Goal: Transaction & Acquisition: Download file/media

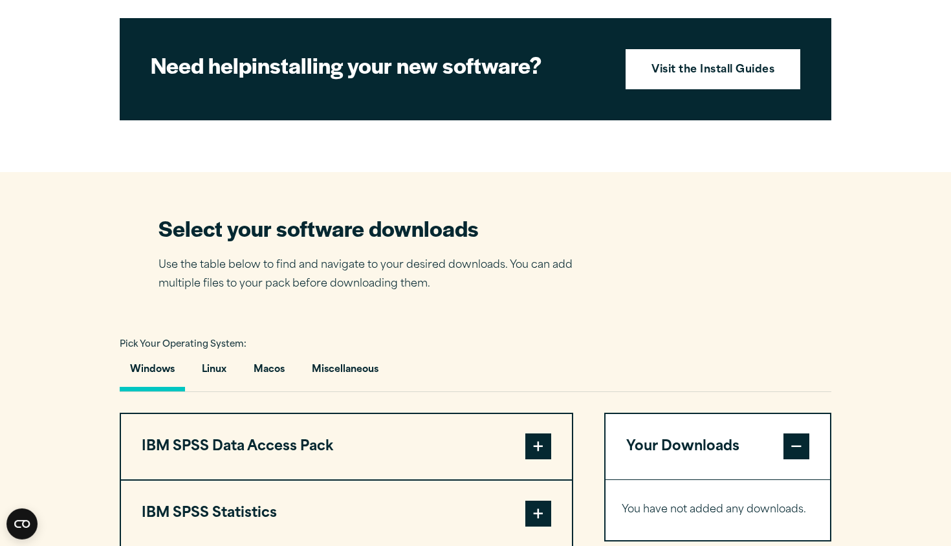
scroll to position [618, 0]
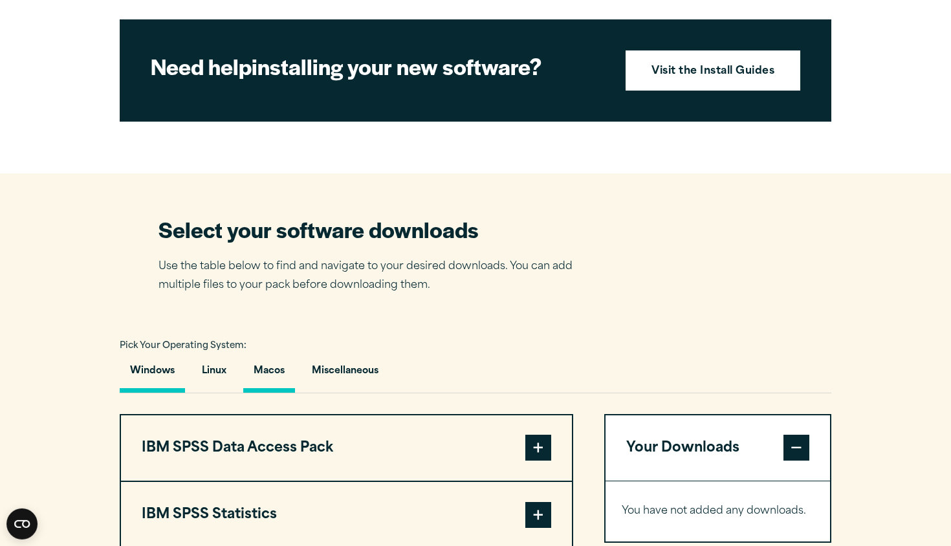
click at [262, 393] on button "Macos" at bounding box center [269, 374] width 52 height 37
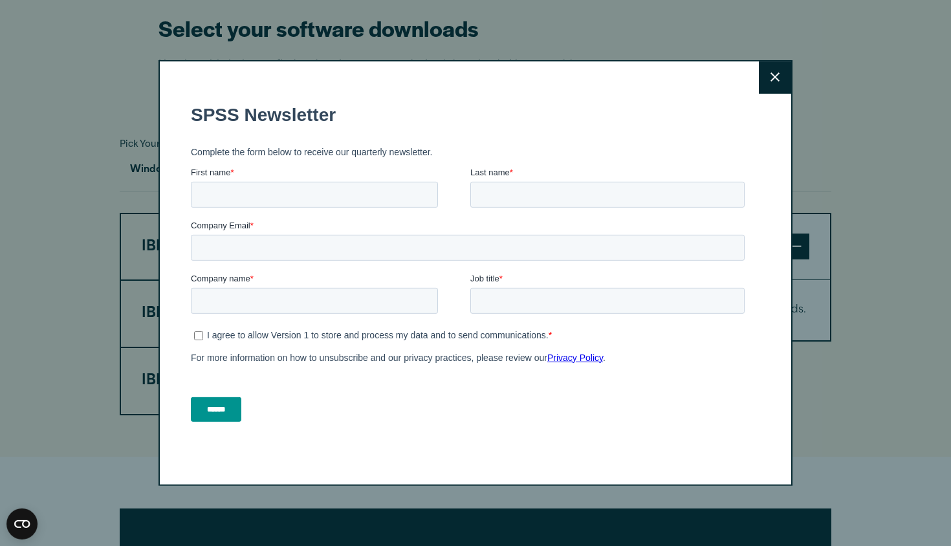
scroll to position [0, 0]
click at [767, 80] on button "Close" at bounding box center [775, 77] width 32 height 32
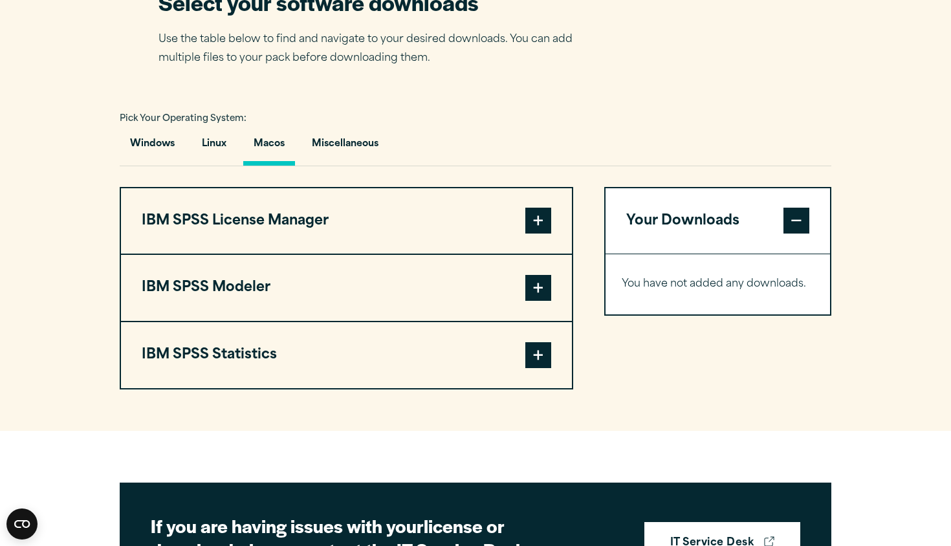
scroll to position [853, 0]
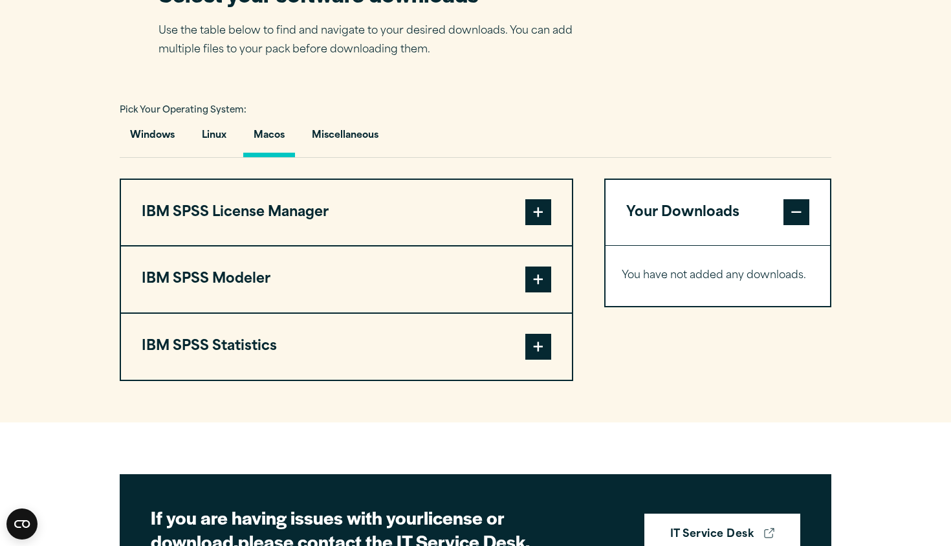
click at [532, 360] on span at bounding box center [538, 347] width 26 height 26
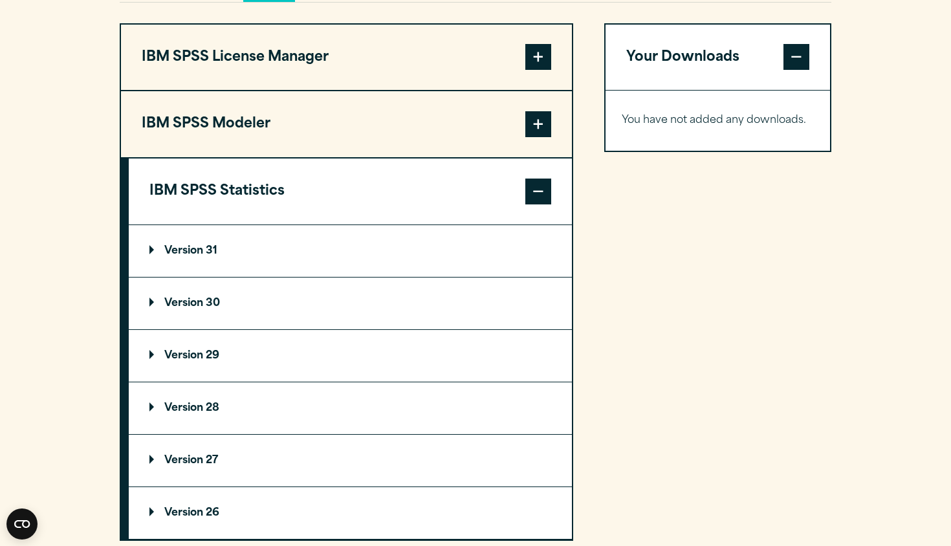
scroll to position [1045, 0]
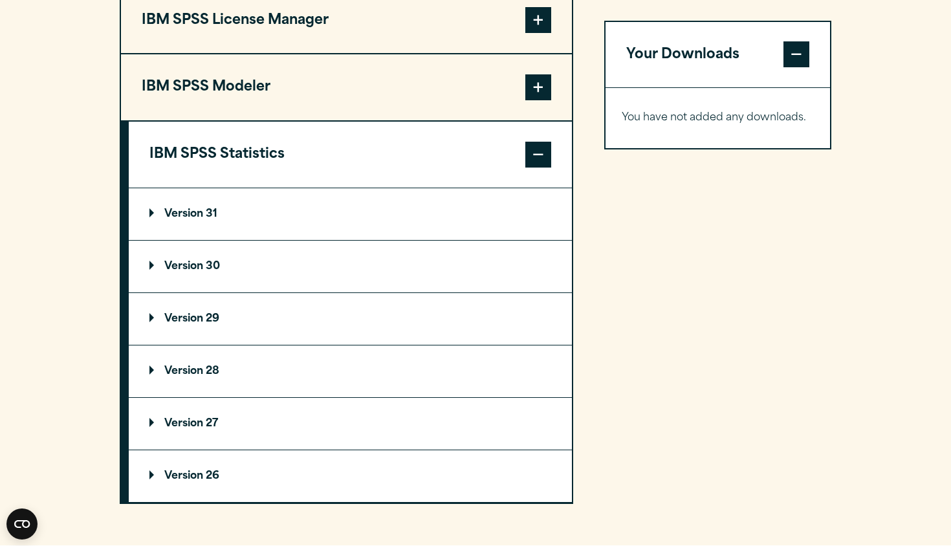
click at [159, 219] on p "Version 31" at bounding box center [183, 214] width 68 height 10
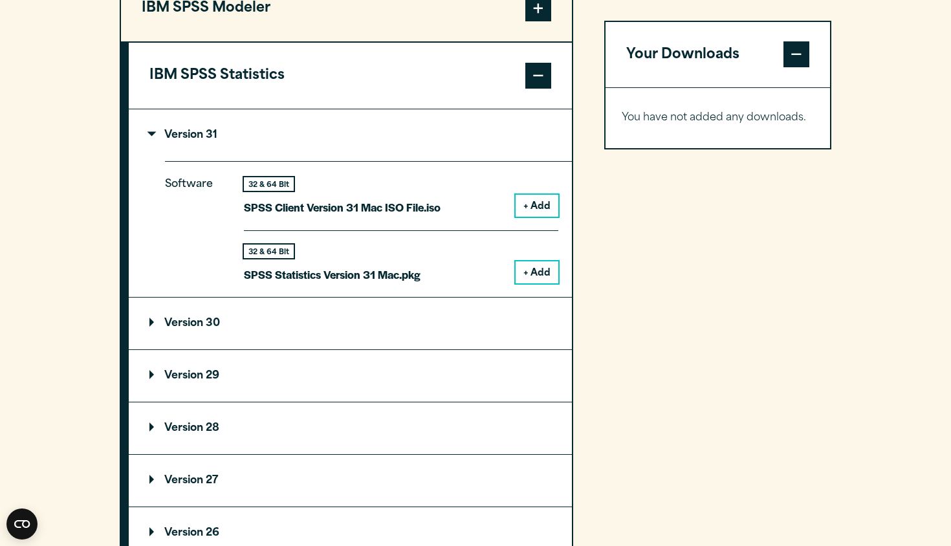
scroll to position [1139, 0]
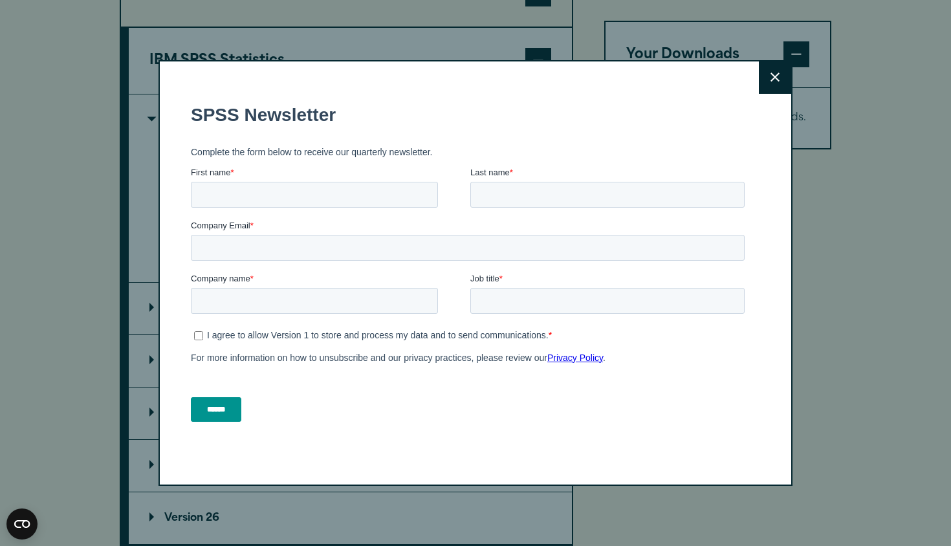
click at [540, 217] on fieldset "First name * Last name *" at bounding box center [470, 192] width 559 height 53
click at [771, 72] on button "Close" at bounding box center [775, 77] width 32 height 32
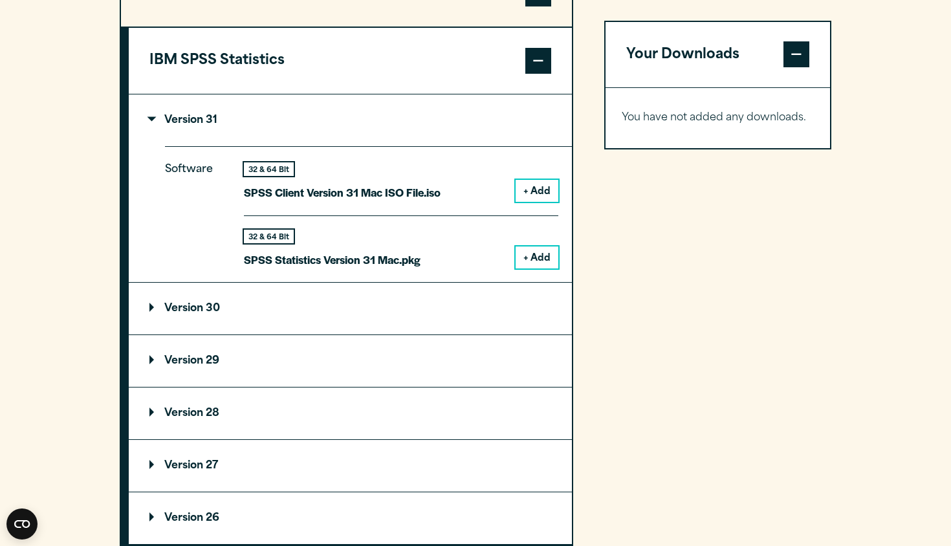
click at [540, 268] on button "+ Add" at bounding box center [537, 257] width 43 height 22
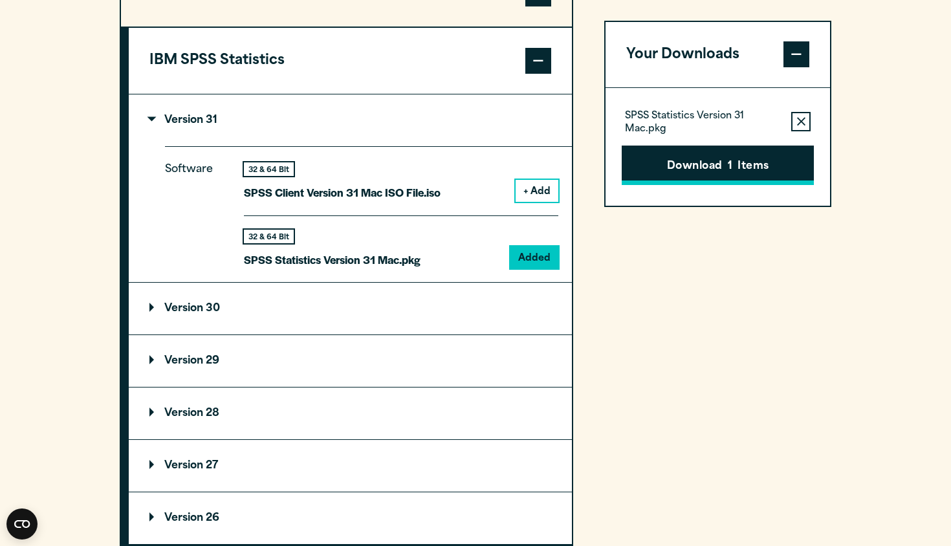
click at [693, 159] on button "Download 1 Items" at bounding box center [718, 166] width 192 height 40
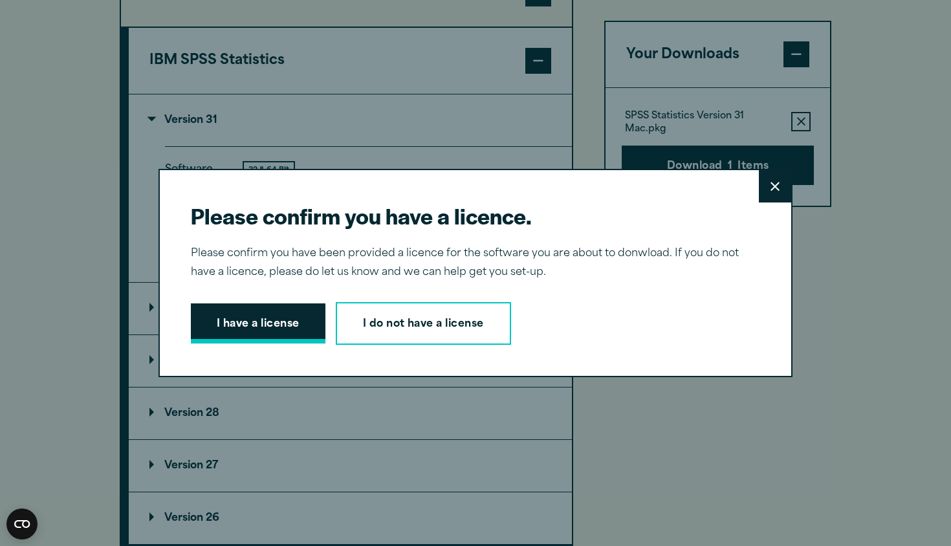
click at [276, 314] on button "I have a license" at bounding box center [258, 323] width 135 height 40
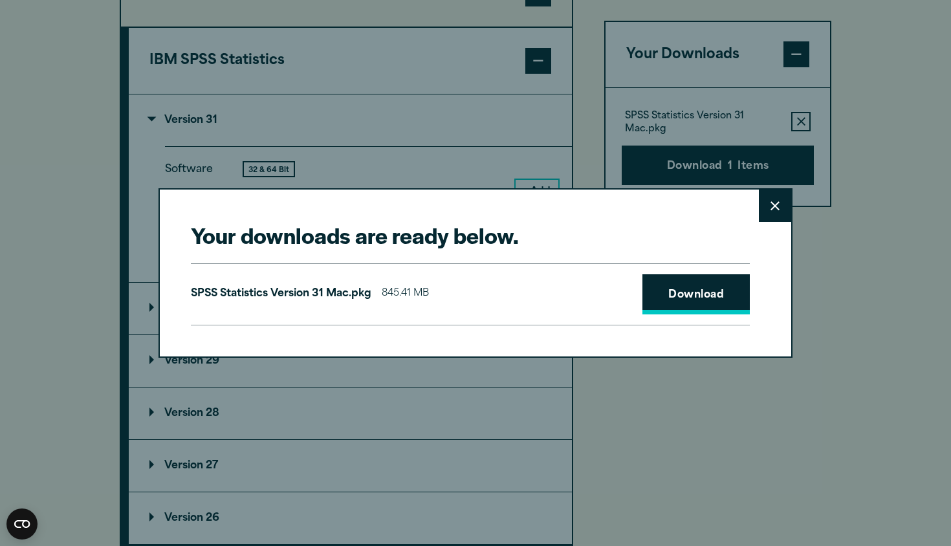
click at [697, 301] on link "Download" at bounding box center [695, 294] width 107 height 40
